Goal: Check status: Check status

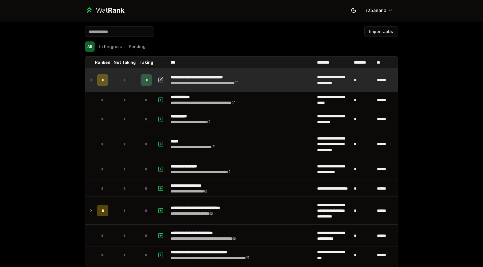
click at [88, 80] on td at bounding box center [89, 80] width 9 height 22
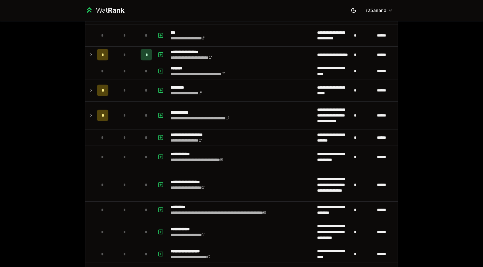
scroll to position [372, 0]
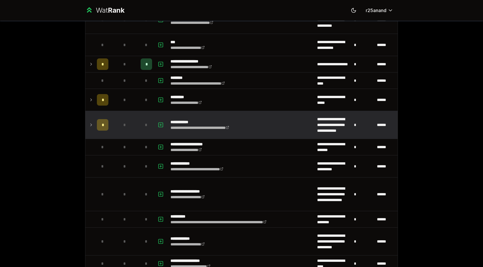
click at [89, 126] on icon at bounding box center [91, 124] width 5 height 7
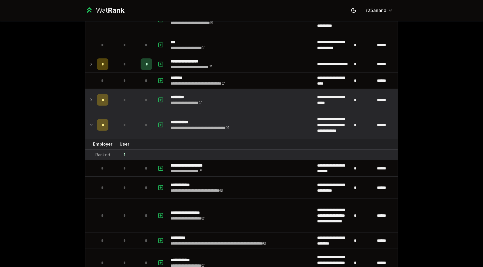
click at [87, 101] on td at bounding box center [89, 100] width 9 height 22
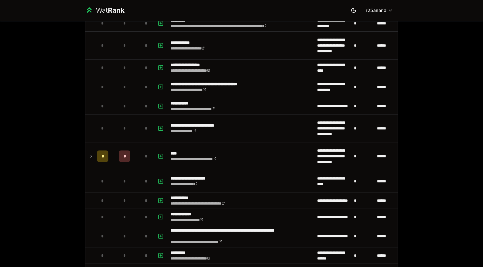
scroll to position [633, 0]
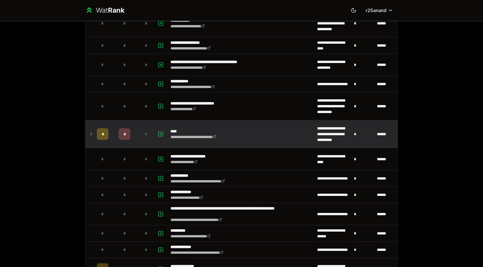
click at [91, 135] on icon at bounding box center [91, 133] width 5 height 7
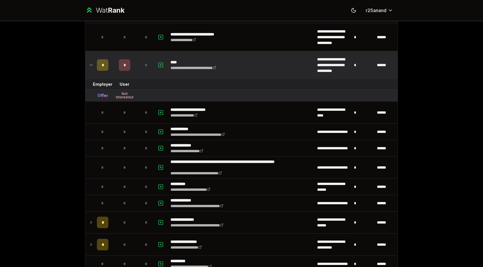
scroll to position [736, 0]
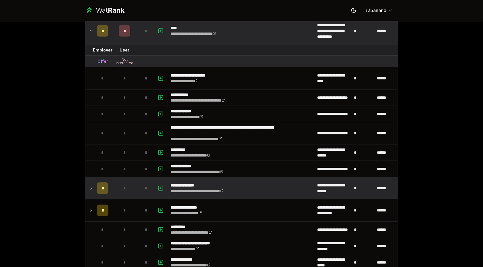
click at [90, 186] on icon at bounding box center [91, 187] width 5 height 7
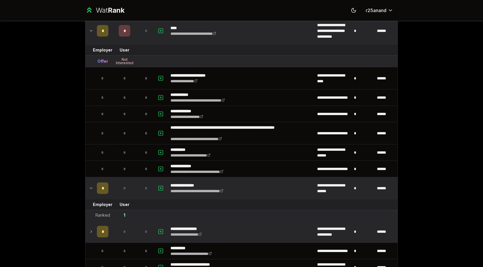
click at [89, 227] on td at bounding box center [89, 231] width 9 height 22
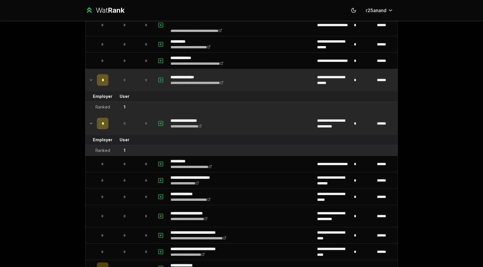
scroll to position [906, 0]
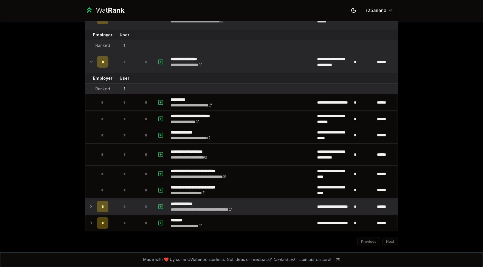
click at [91, 207] on icon at bounding box center [91, 206] width 1 height 2
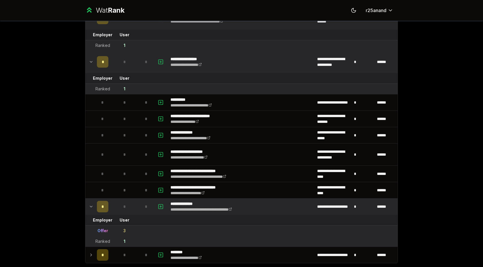
click at [17, 89] on div "**********" at bounding box center [241, 133] width 483 height 267
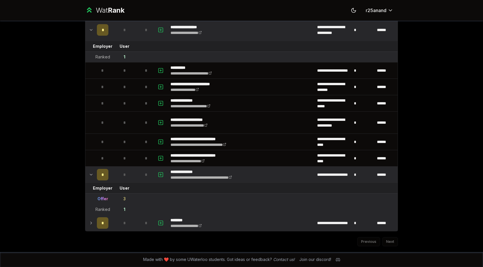
click at [89, 227] on td at bounding box center [89, 223] width 9 height 16
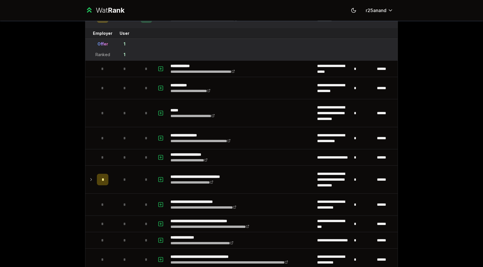
scroll to position [0, 0]
